Goal: Task Accomplishment & Management: Complete application form

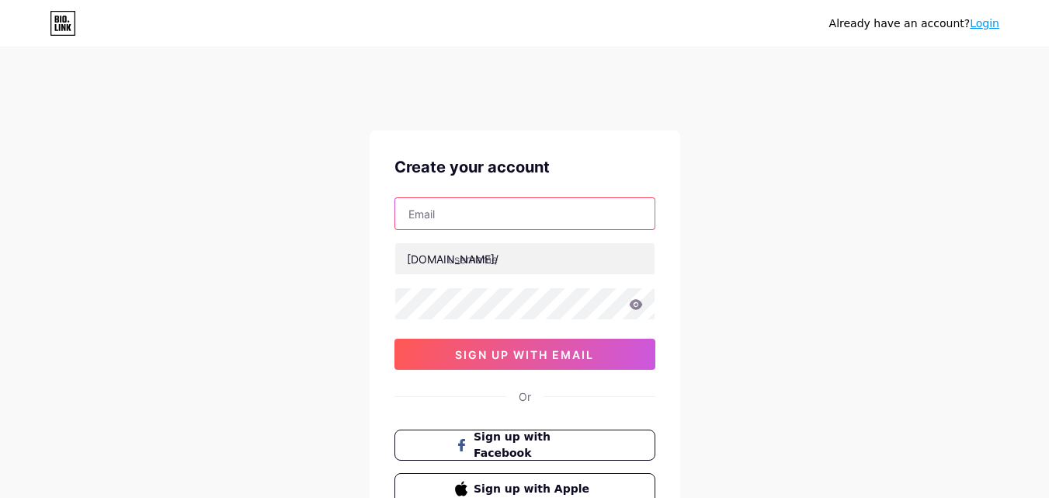
click at [436, 203] on input "text" at bounding box center [524, 213] width 259 height 31
type input "[EMAIL_ADDRESS][DOMAIN_NAME]"
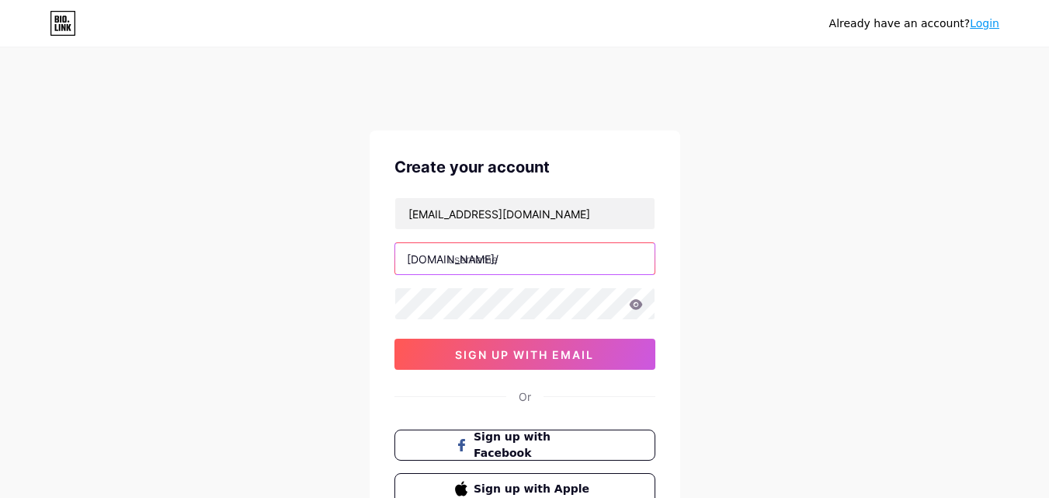
click at [493, 271] on input "text" at bounding box center [524, 258] width 259 height 31
paste input "vanderpoollaw"
type input "vanderpoollaw"
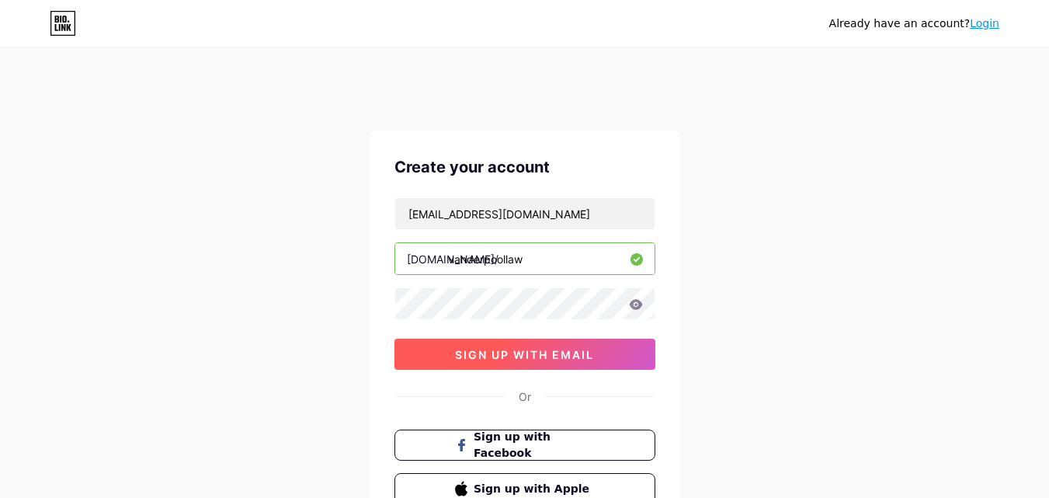
click at [491, 352] on span "sign up with email" at bounding box center [524, 354] width 139 height 13
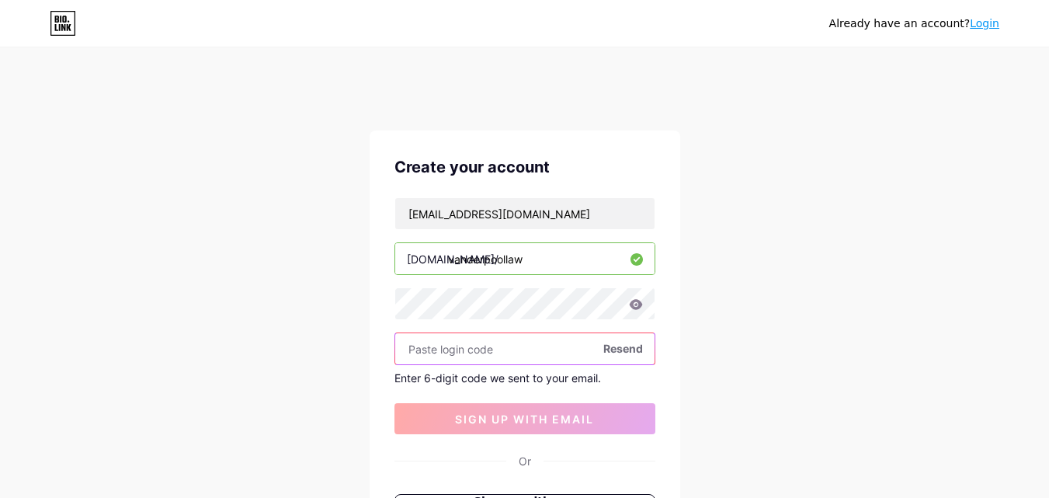
paste input "245651"
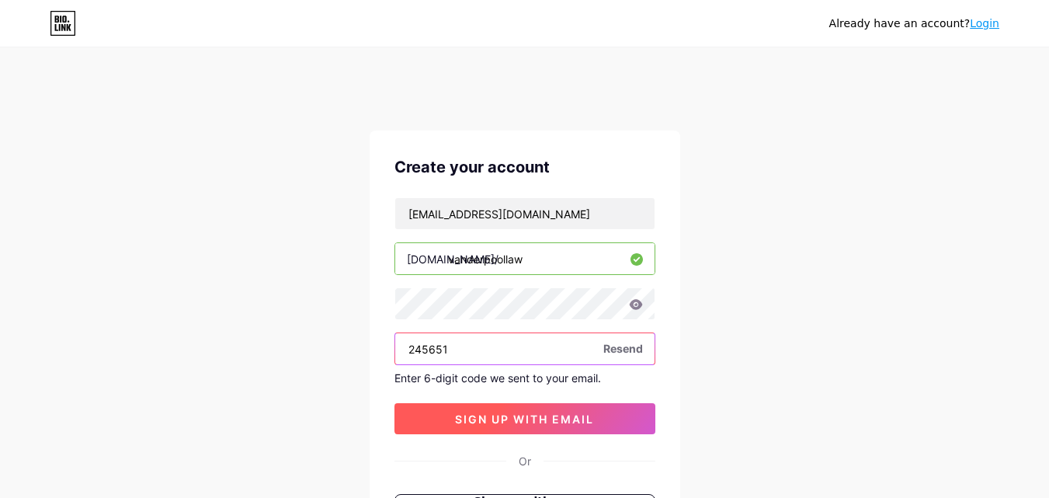
type input "245651"
click at [497, 417] on span "sign up with email" at bounding box center [524, 418] width 139 height 13
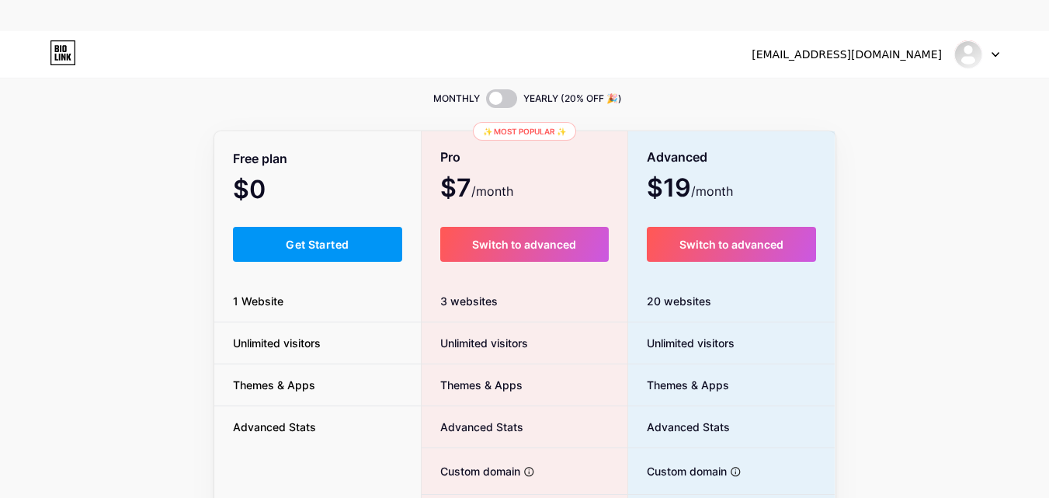
scroll to position [78, 0]
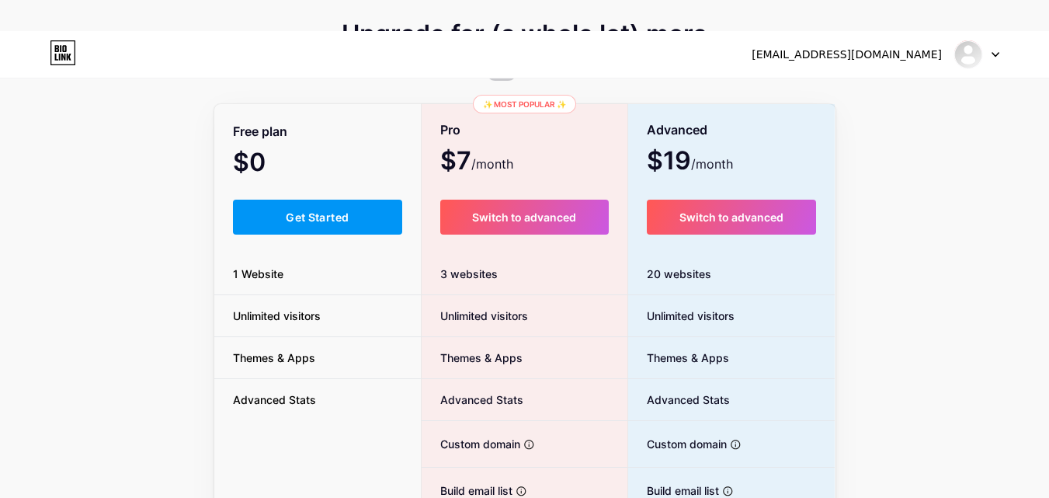
click at [286, 237] on div "Free plan $0 /month Get Started 1 Website Unlimited visitors Themes & Apps Adva…" at bounding box center [317, 380] width 207 height 548
click at [290, 220] on span "Get Started" at bounding box center [317, 216] width 63 height 13
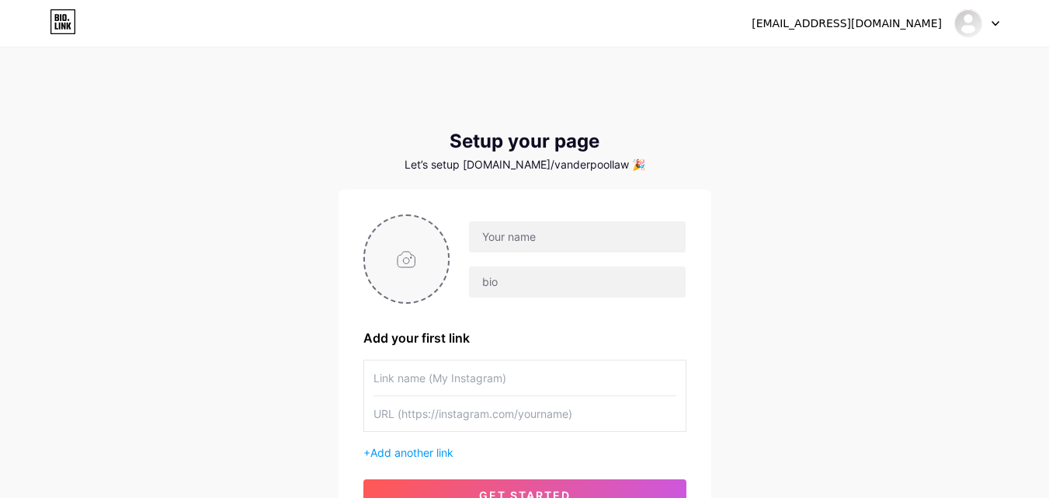
click at [404, 262] on input "file" at bounding box center [407, 259] width 84 height 86
type input "C:\fakepath\VanderpoolLogo.jpg"
click at [561, 241] on input "text" at bounding box center [577, 236] width 216 height 31
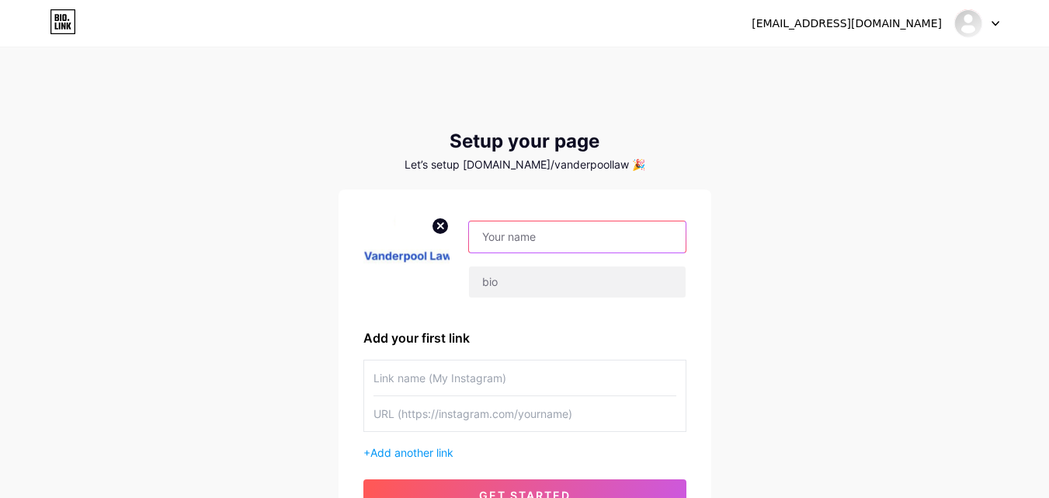
click at [599, 246] on input "text" at bounding box center [577, 236] width 216 height 31
paste input "[PERSON_NAME] Law"
type input "[PERSON_NAME] Law"
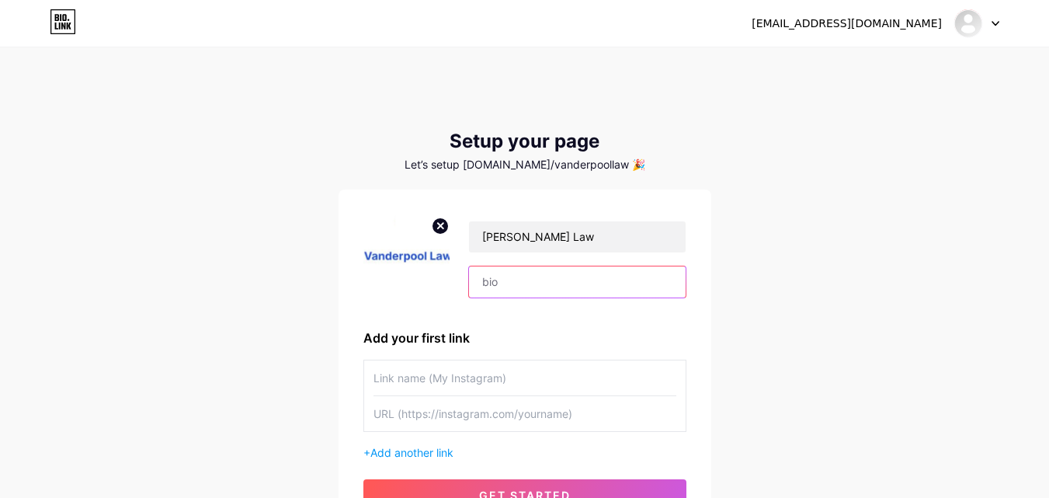
click at [563, 279] on input "text" at bounding box center [577, 281] width 216 height 31
paste input "Title services company (title company but with an attorney who actually represe…"
type input "Title services company (title company but with an attorney who actually represe…"
click at [623, 328] on div "Add your first link" at bounding box center [524, 337] width 323 height 19
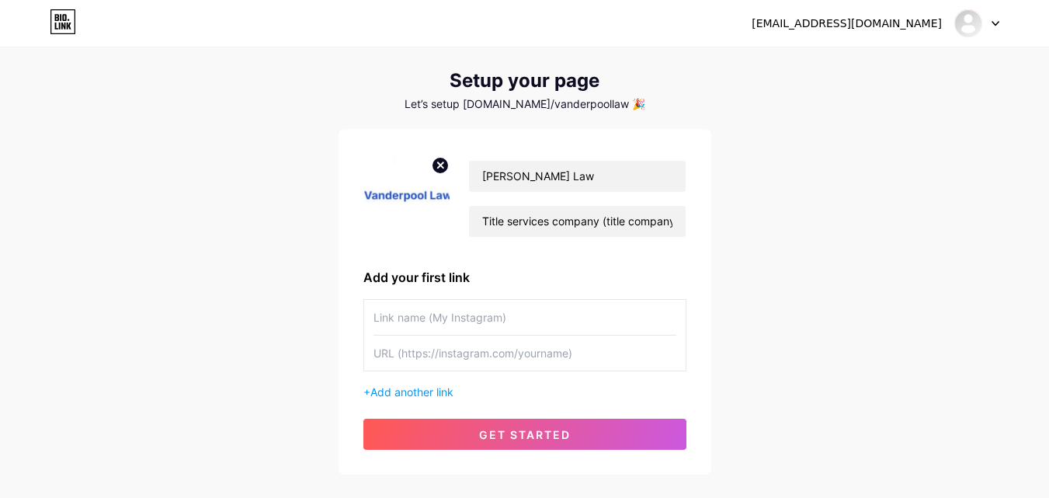
scroll to position [149, 0]
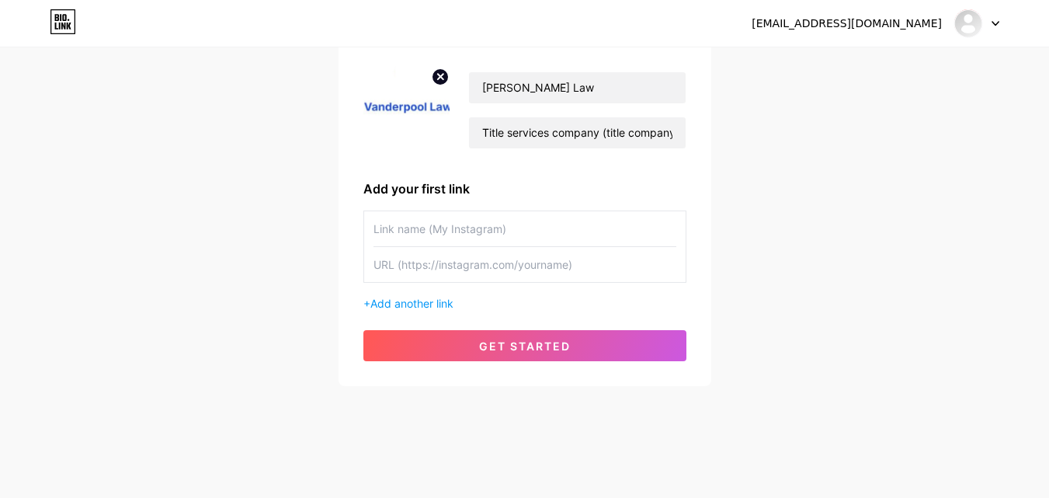
click at [469, 233] on input "text" at bounding box center [524, 228] width 303 height 35
click at [471, 266] on input "text" at bounding box center [524, 264] width 303 height 35
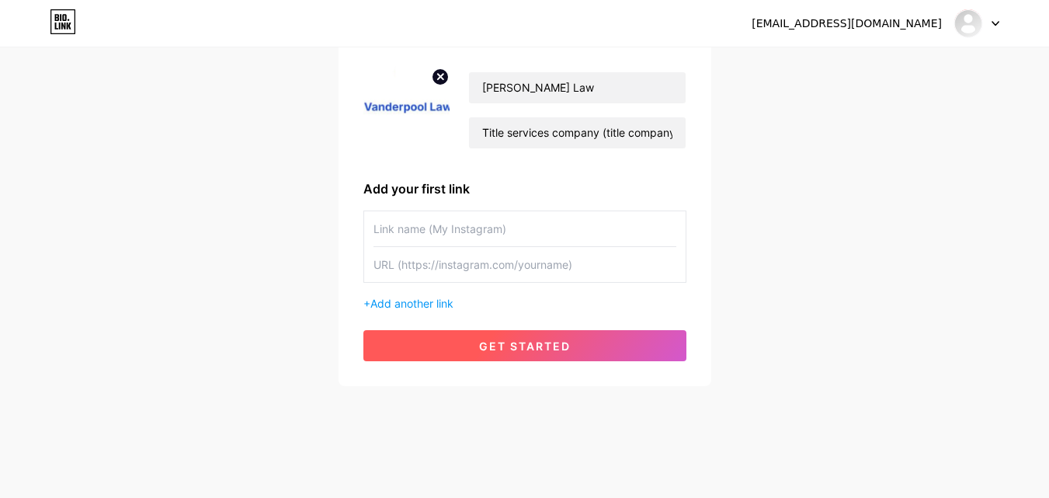
click at [501, 349] on span "get started" at bounding box center [525, 345] width 92 height 13
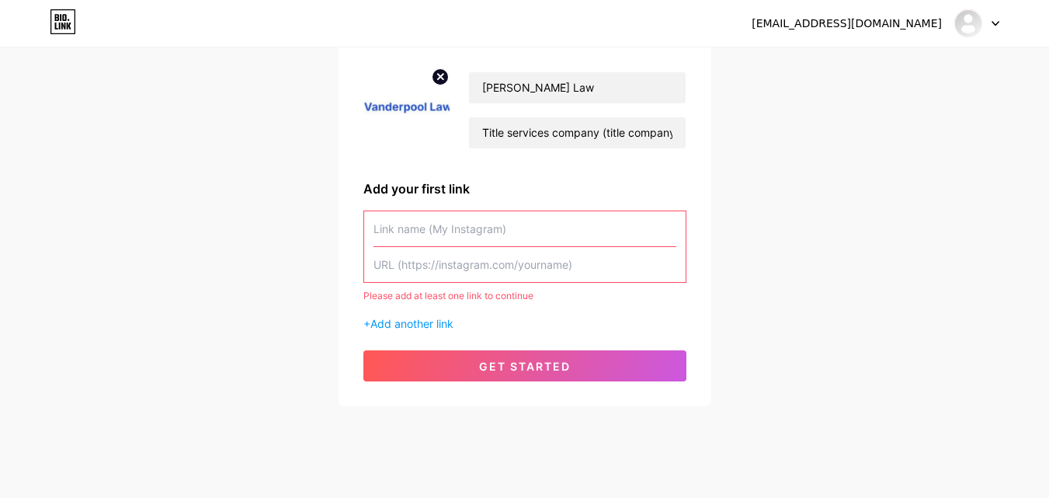
click at [480, 220] on input "text" at bounding box center [524, 228] width 303 height 35
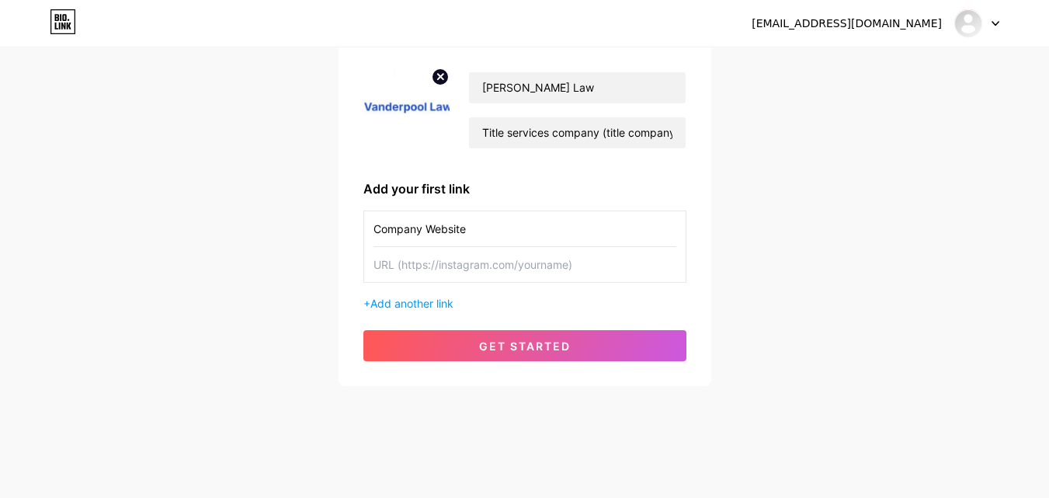
type input "Company Website"
click at [499, 257] on input "text" at bounding box center [524, 264] width 303 height 35
paste input "[URL][DOMAIN_NAME]"
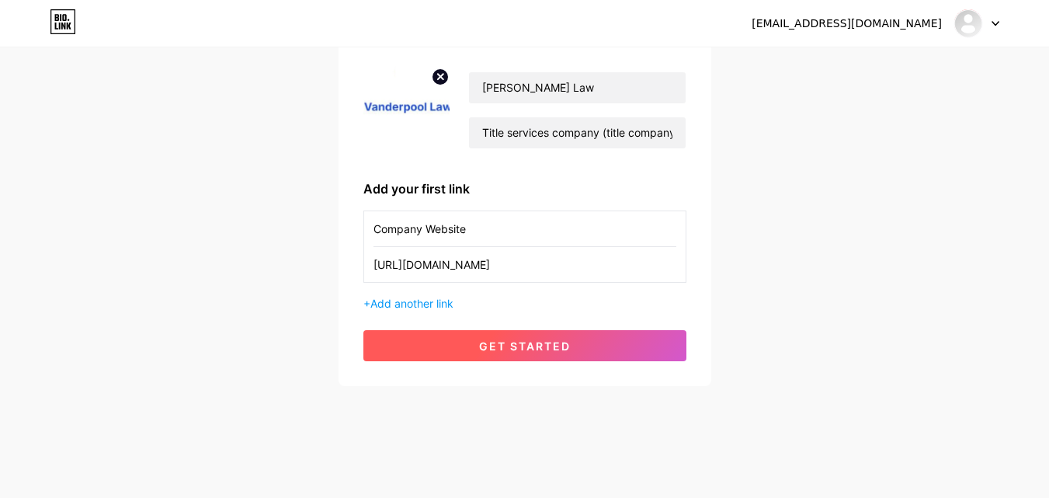
type input "[URL][DOMAIN_NAME]"
click at [546, 334] on button "get started" at bounding box center [524, 345] width 323 height 31
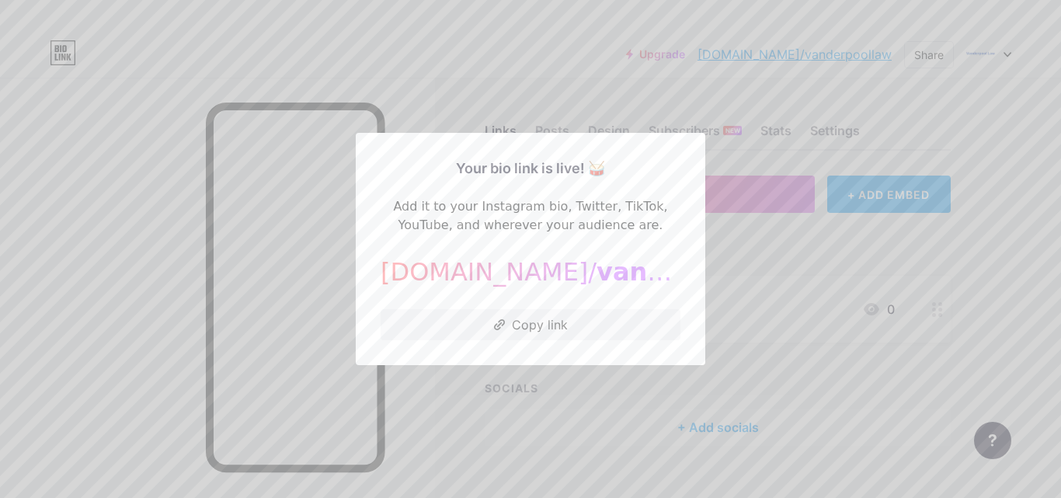
click at [769, 294] on div at bounding box center [530, 249] width 1061 height 498
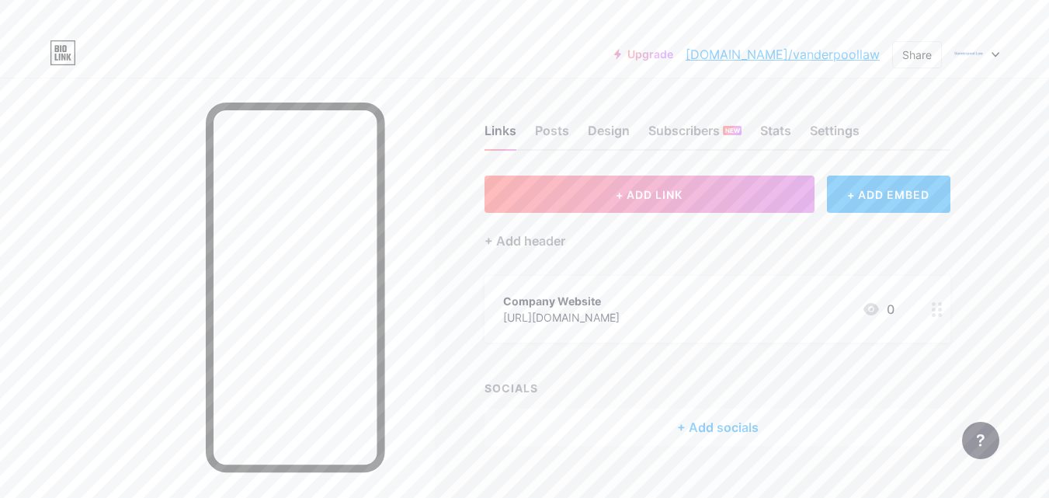
click at [988, 56] on div at bounding box center [976, 54] width 45 height 28
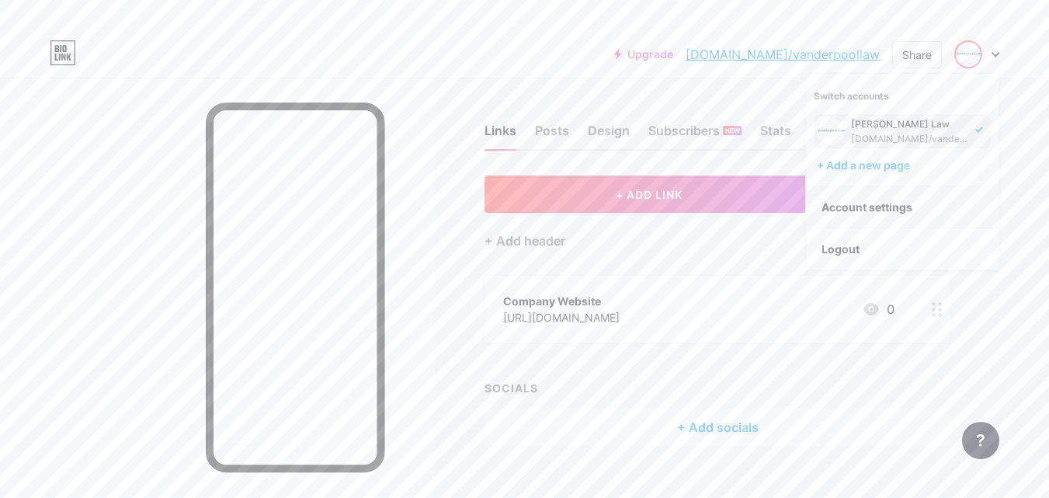
click at [881, 201] on link "Account settings" at bounding box center [902, 207] width 193 height 42
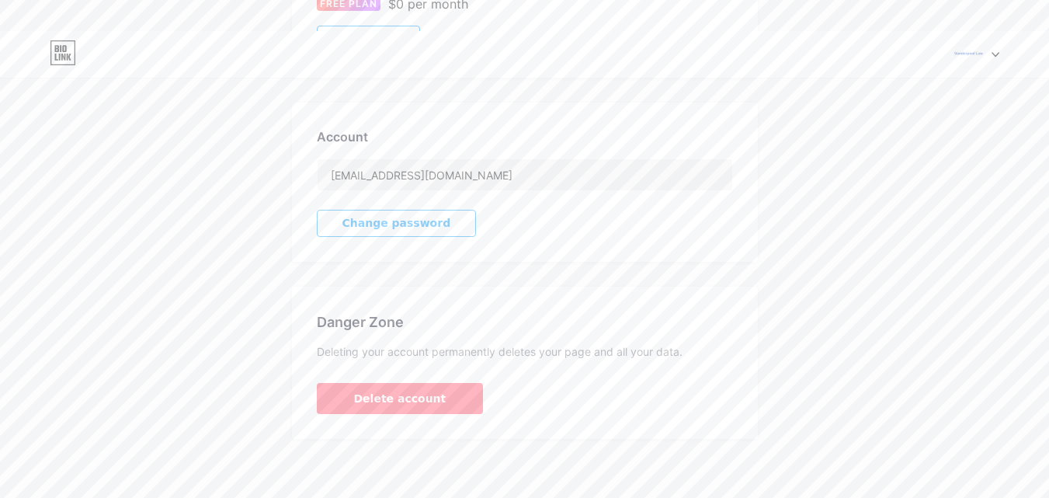
scroll to position [399, 0]
